Goal: Information Seeking & Learning: Learn about a topic

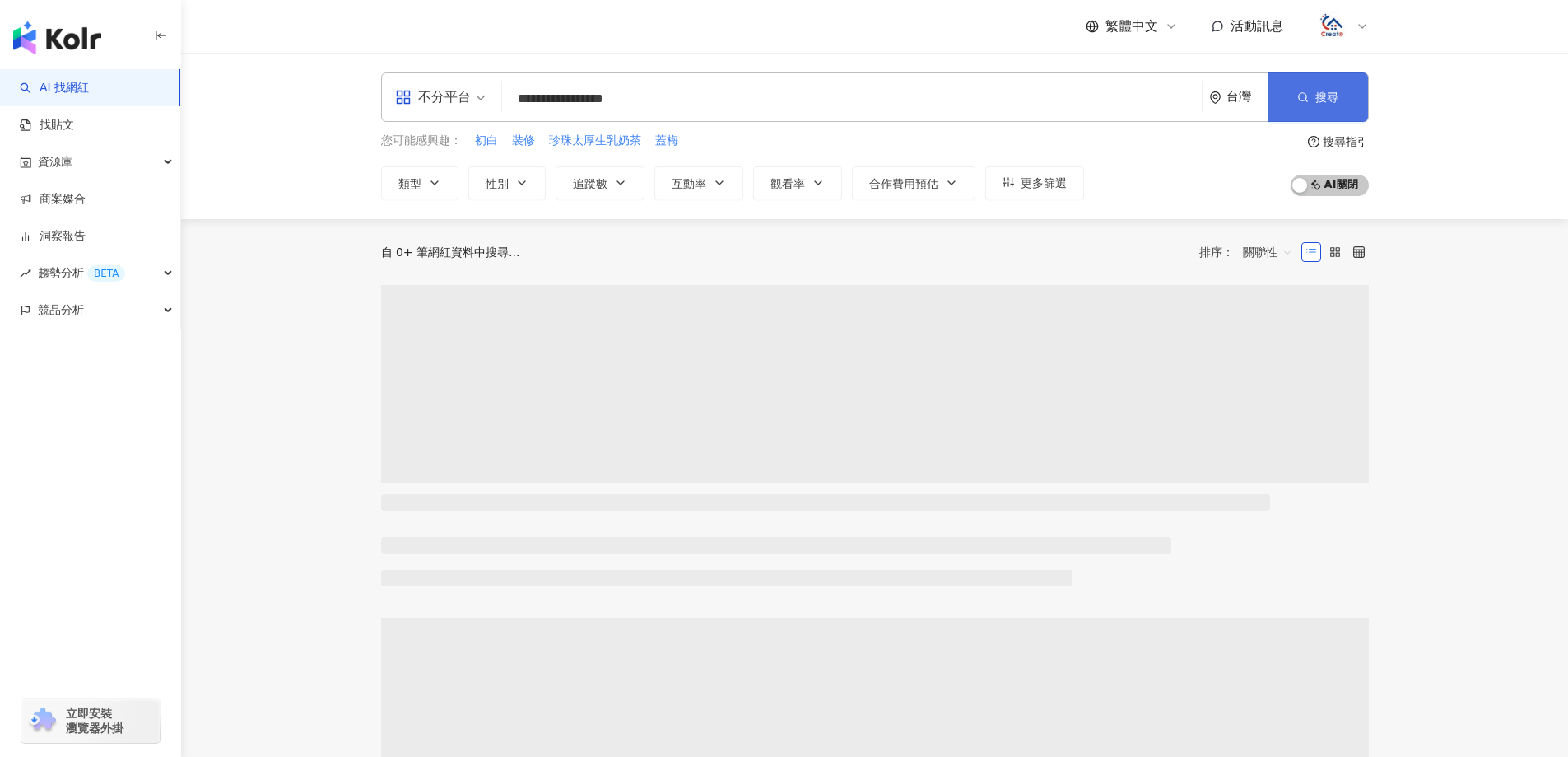
type input "**********"
click at [1325, 95] on span "搜尋" at bounding box center [1327, 97] width 23 height 13
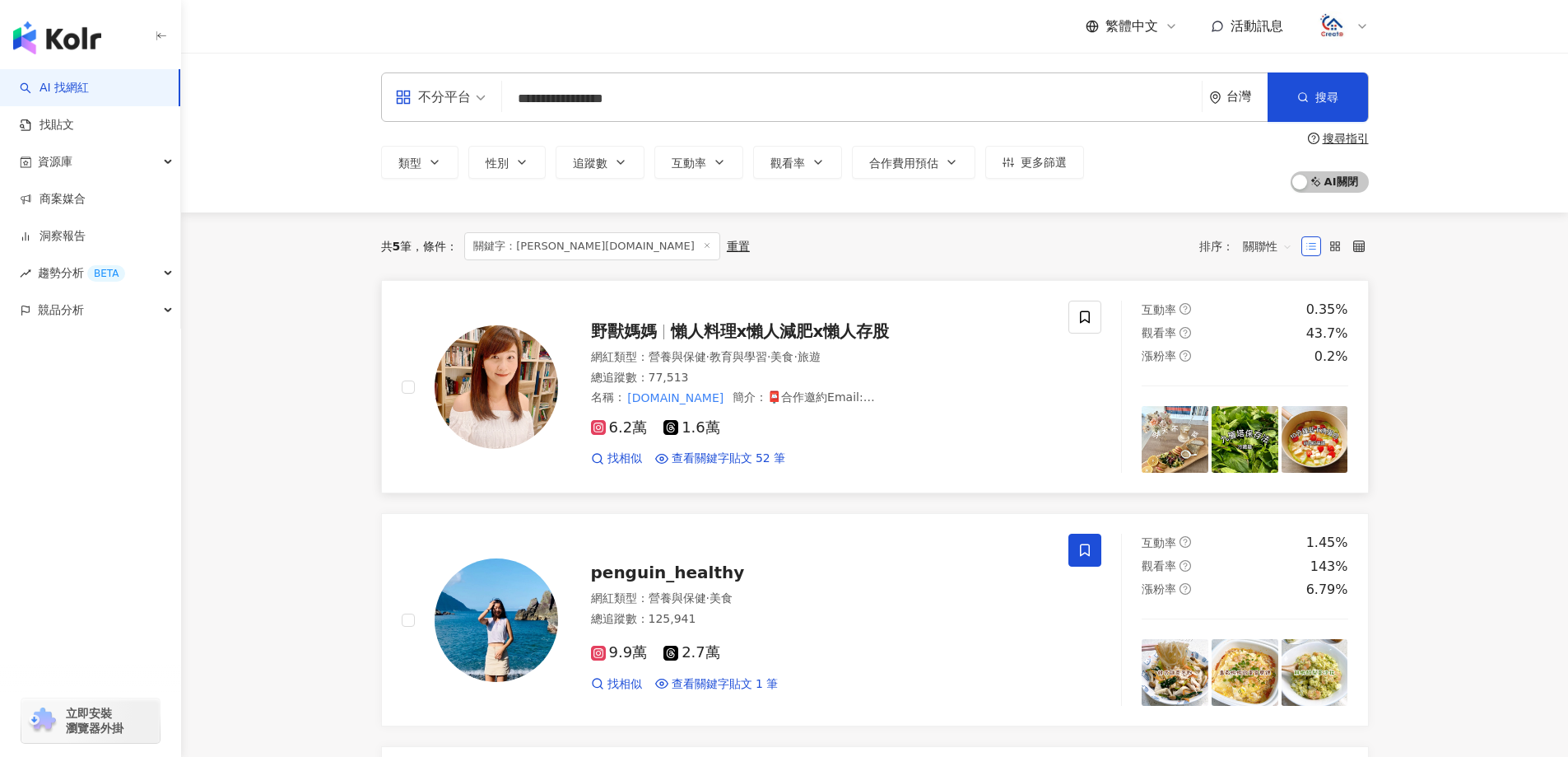
click at [864, 323] on span "懶人料理x懶人減肥x懶人存股" at bounding box center [780, 331] width 219 height 20
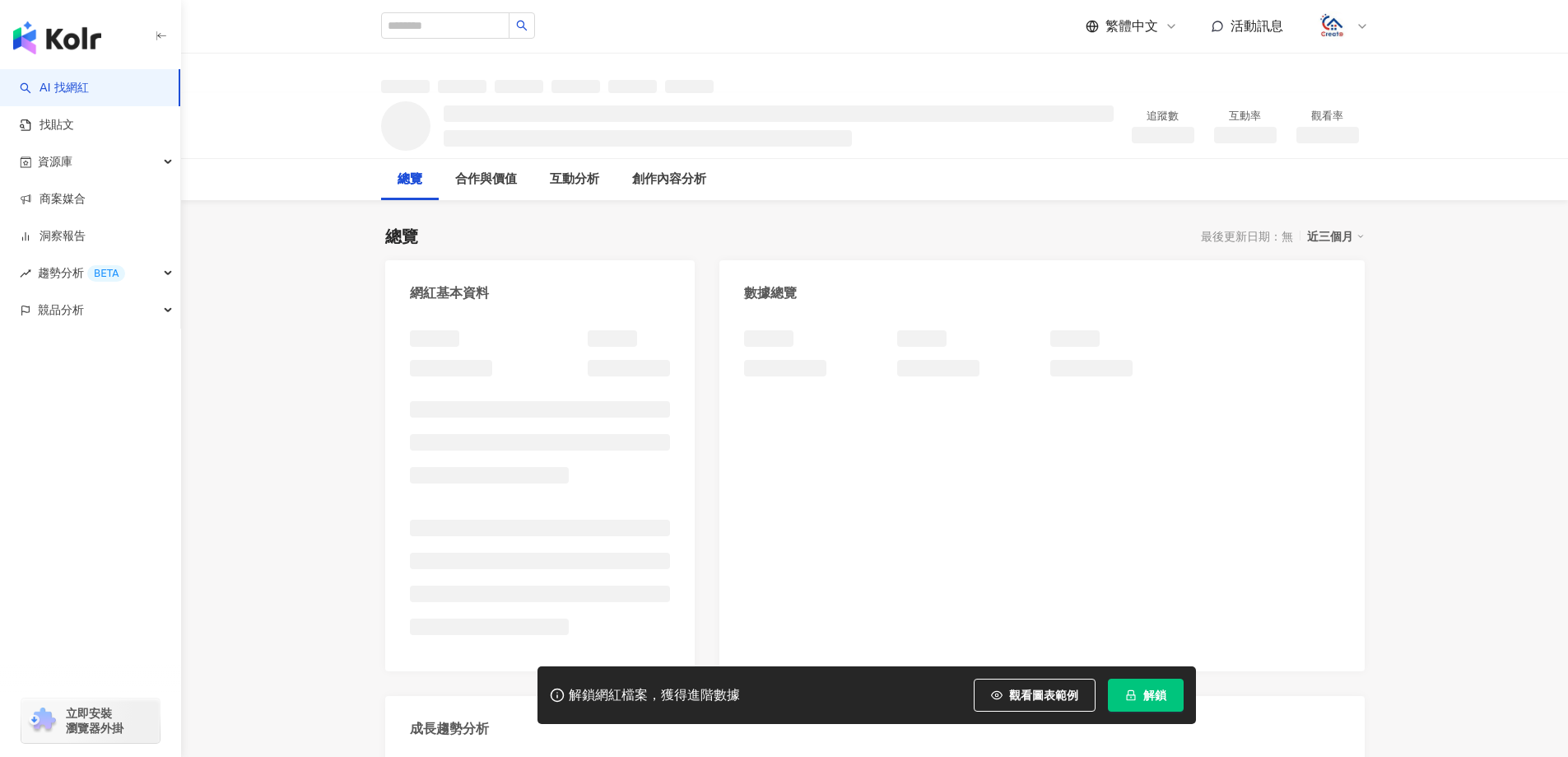
scroll to position [82, 0]
